Goal: Information Seeking & Learning: Learn about a topic

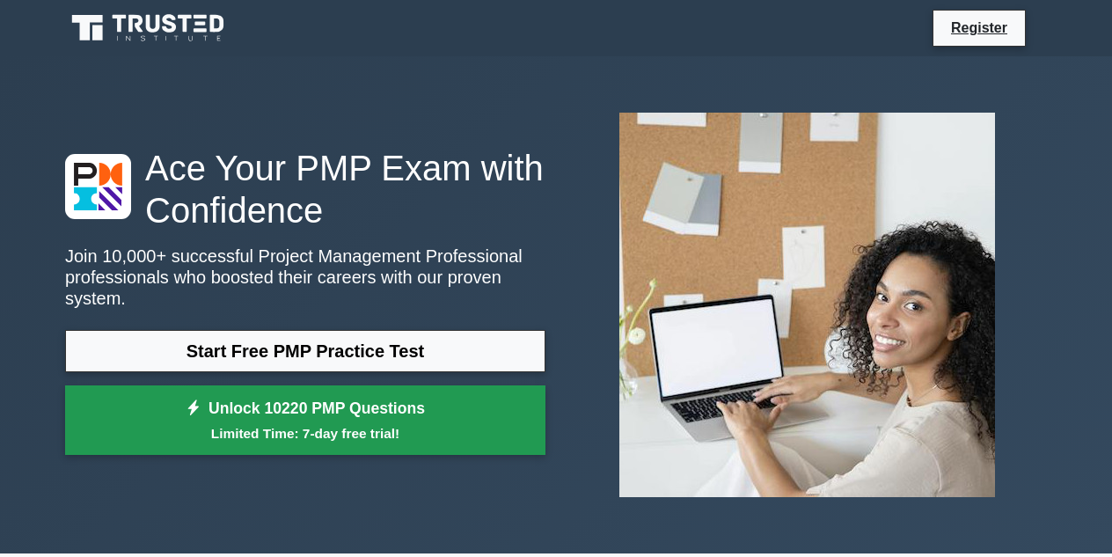
click at [292, 423] on small "Limited Time: 7-day free trial!" at bounding box center [305, 433] width 437 height 20
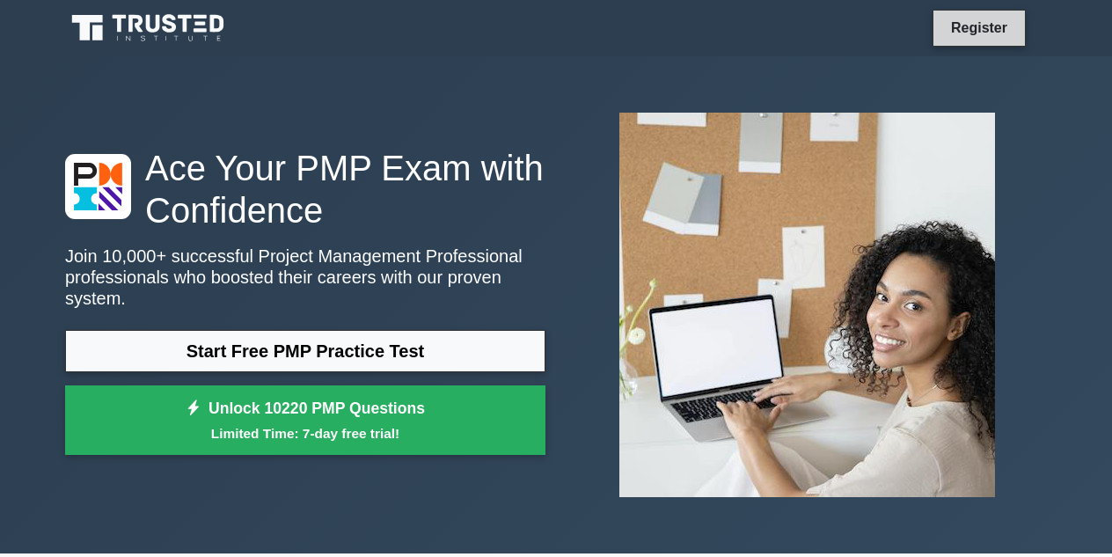
click at [982, 33] on link "Register" at bounding box center [979, 28] width 77 height 22
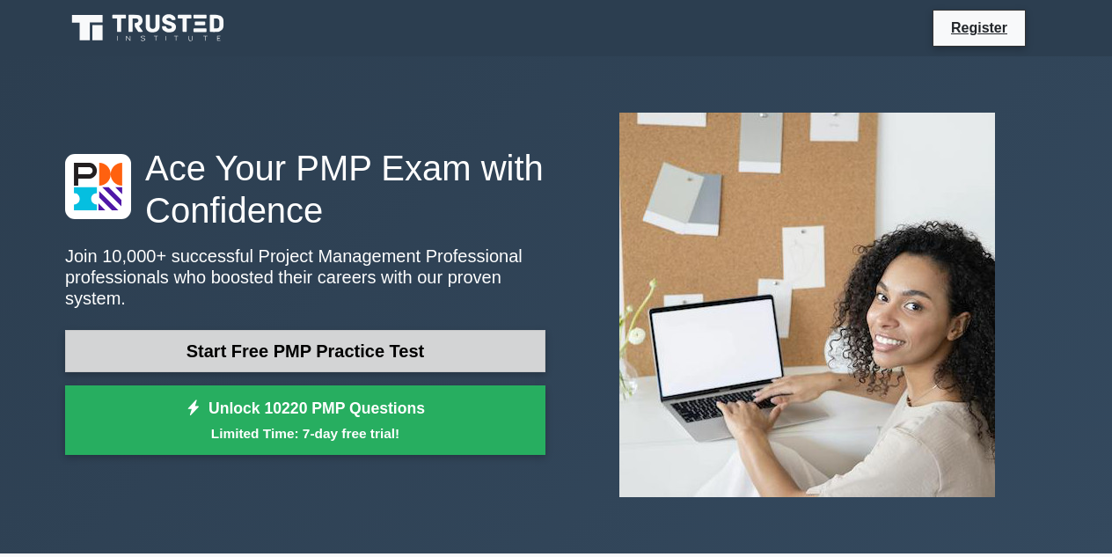
click at [239, 330] on link "Start Free PMP Practice Test" at bounding box center [305, 351] width 481 height 42
click at [272, 341] on link "Start Free PMP Practice Test" at bounding box center [305, 351] width 481 height 42
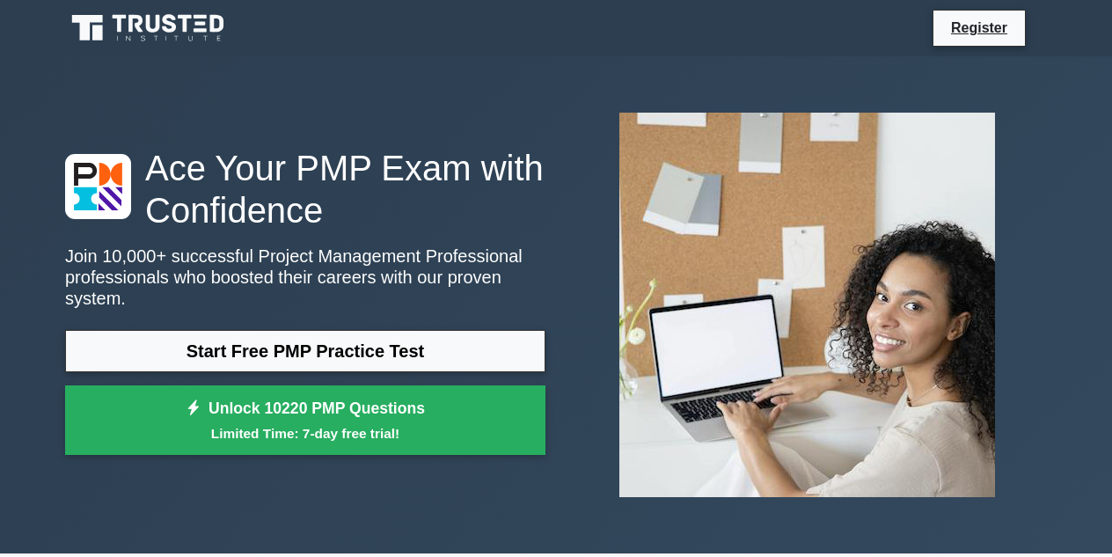
drag, startPoint x: 272, startPoint y: 341, endPoint x: 173, endPoint y: 301, distance: 106.6
click at [173, 301] on div "Ace Your PMP Exam with Confidence Join 10,000+ successful Project Management Pr…" at bounding box center [306, 306] width 502 height 318
click at [93, 201] on icon at bounding box center [85, 198] width 23 height 23
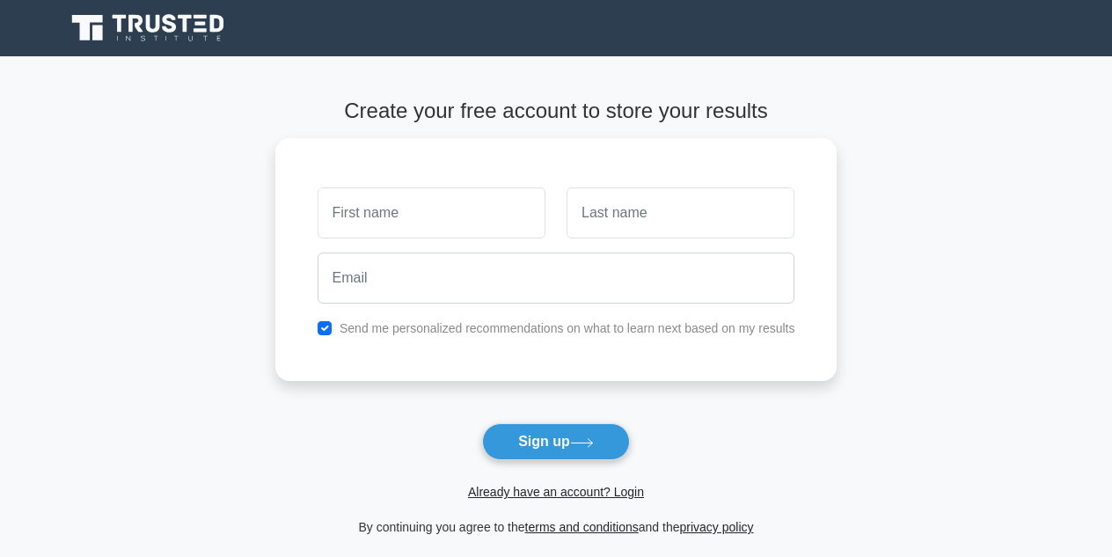
click at [825, 18] on div "Register" at bounding box center [556, 28] width 1003 height 42
drag, startPoint x: 825, startPoint y: 18, endPoint x: 625, endPoint y: 29, distance: 200.1
click at [625, 29] on div "Register" at bounding box center [556, 28] width 1003 height 42
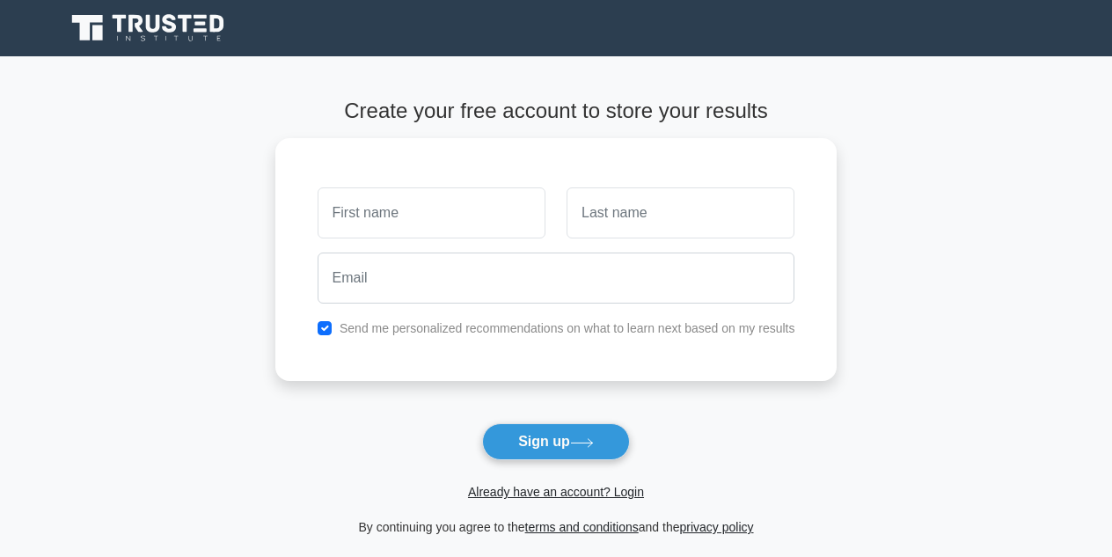
drag, startPoint x: 625, startPoint y: 29, endPoint x: 93, endPoint y: 7, distance: 532.0
click at [93, 7] on div "Register" at bounding box center [556, 28] width 1003 height 42
